Goal: Transaction & Acquisition: Subscribe to service/newsletter

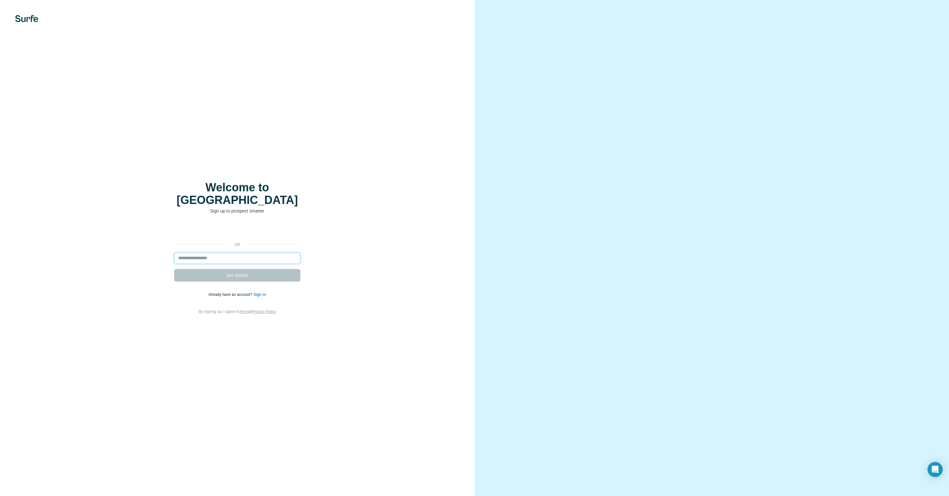
click at [208, 252] on input "email" at bounding box center [237, 257] width 126 height 11
type input "**********"
click at [223, 269] on button "Get started" at bounding box center [237, 275] width 126 height 13
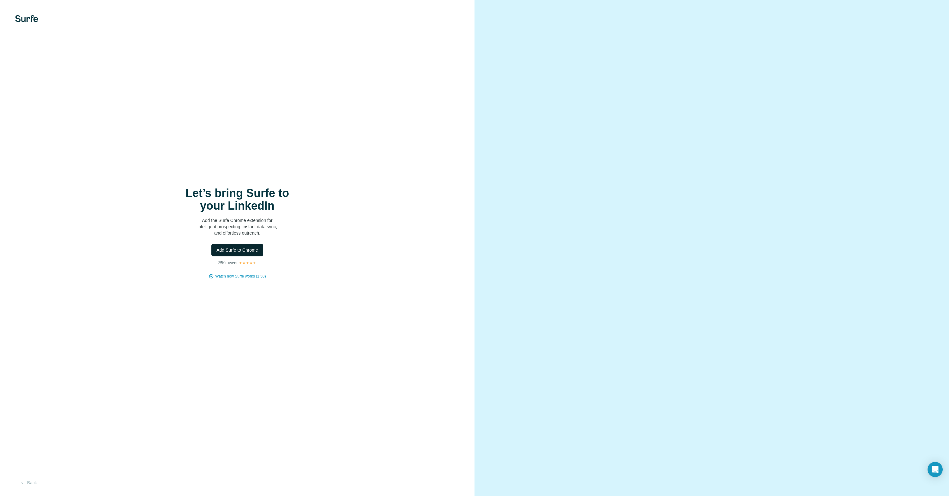
click at [242, 249] on span "Add Surfe to Chrome" at bounding box center [237, 250] width 42 height 6
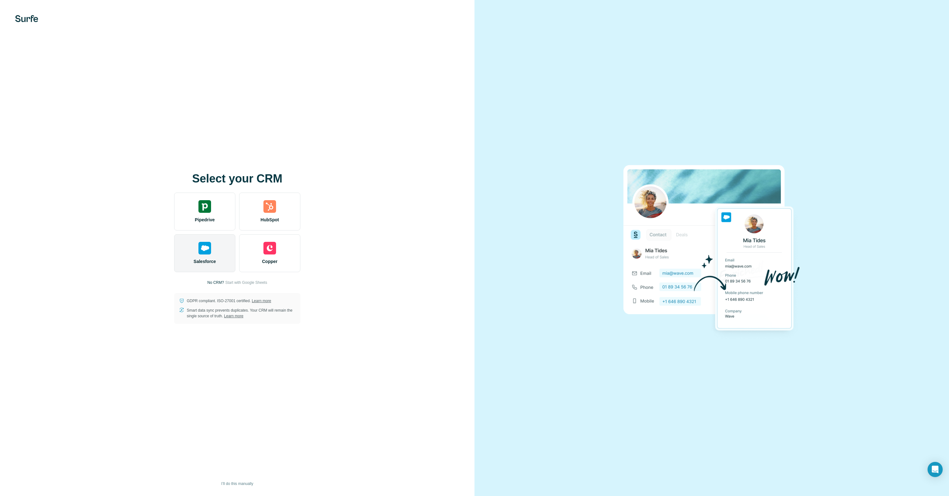
click at [207, 252] on img at bounding box center [204, 248] width 13 height 13
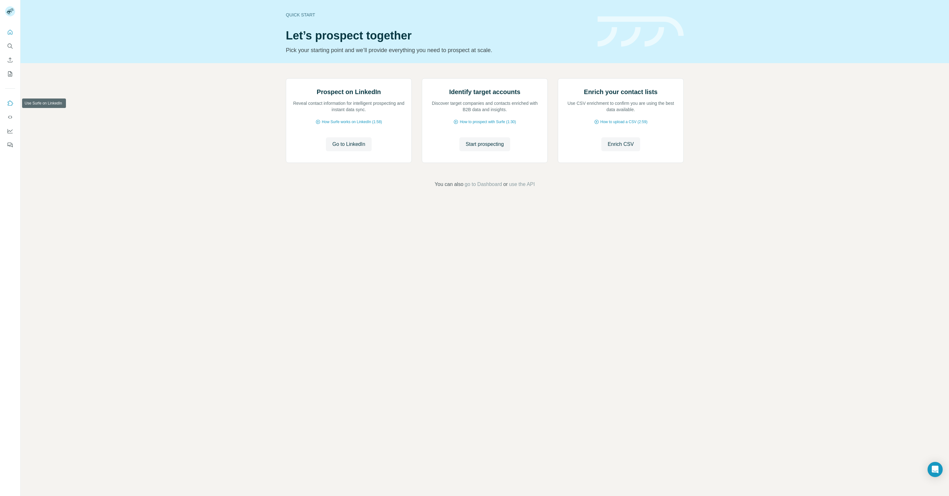
click at [6, 100] on button "Use Surfe on LinkedIn" at bounding box center [10, 102] width 10 height 11
click at [8, 100] on icon "Use Surfe on LinkedIn" at bounding box center [10, 103] width 6 height 6
